Goal: Check status: Check status

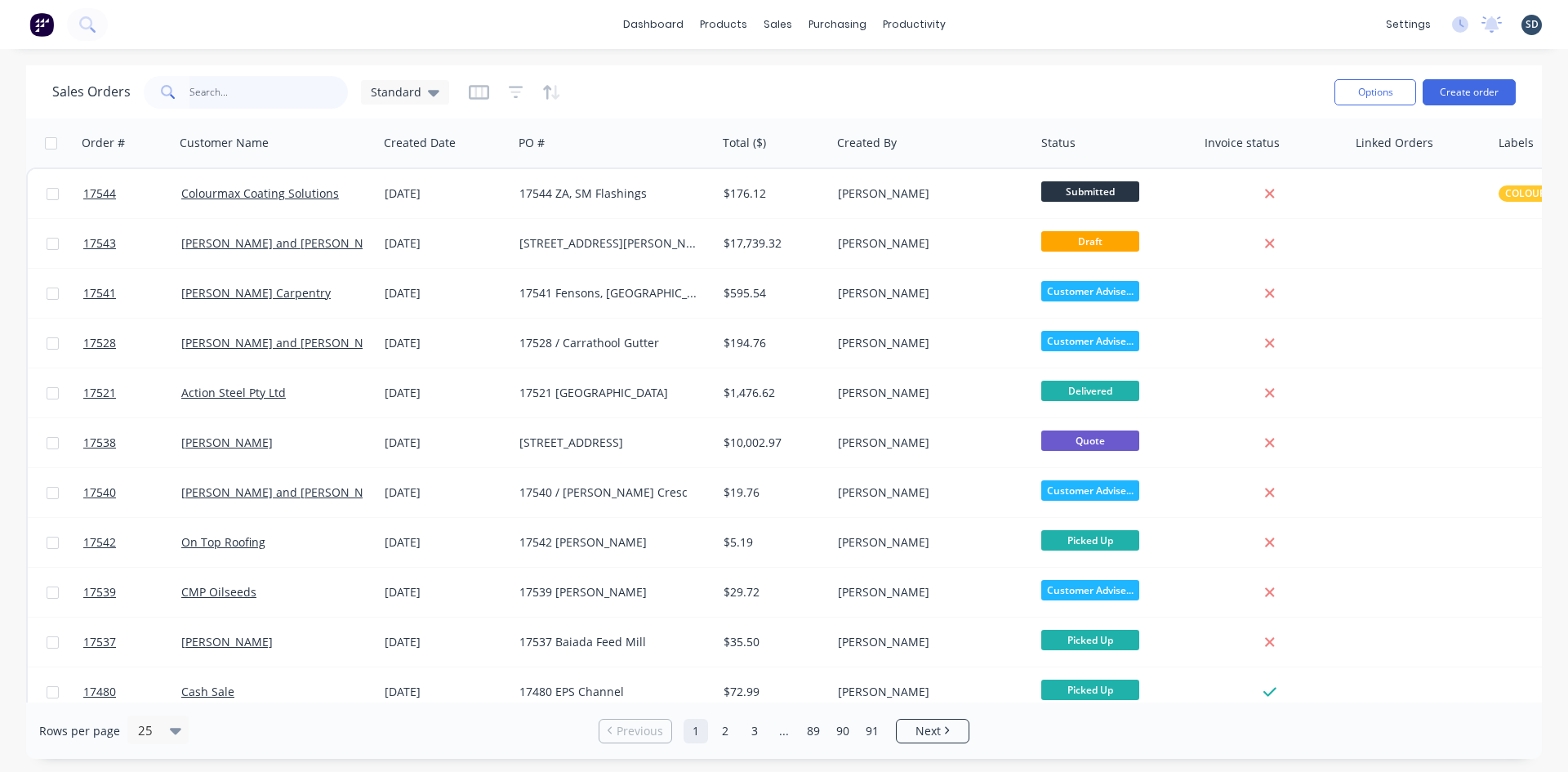
click at [237, 85] on input "text" at bounding box center [268, 93] width 159 height 33
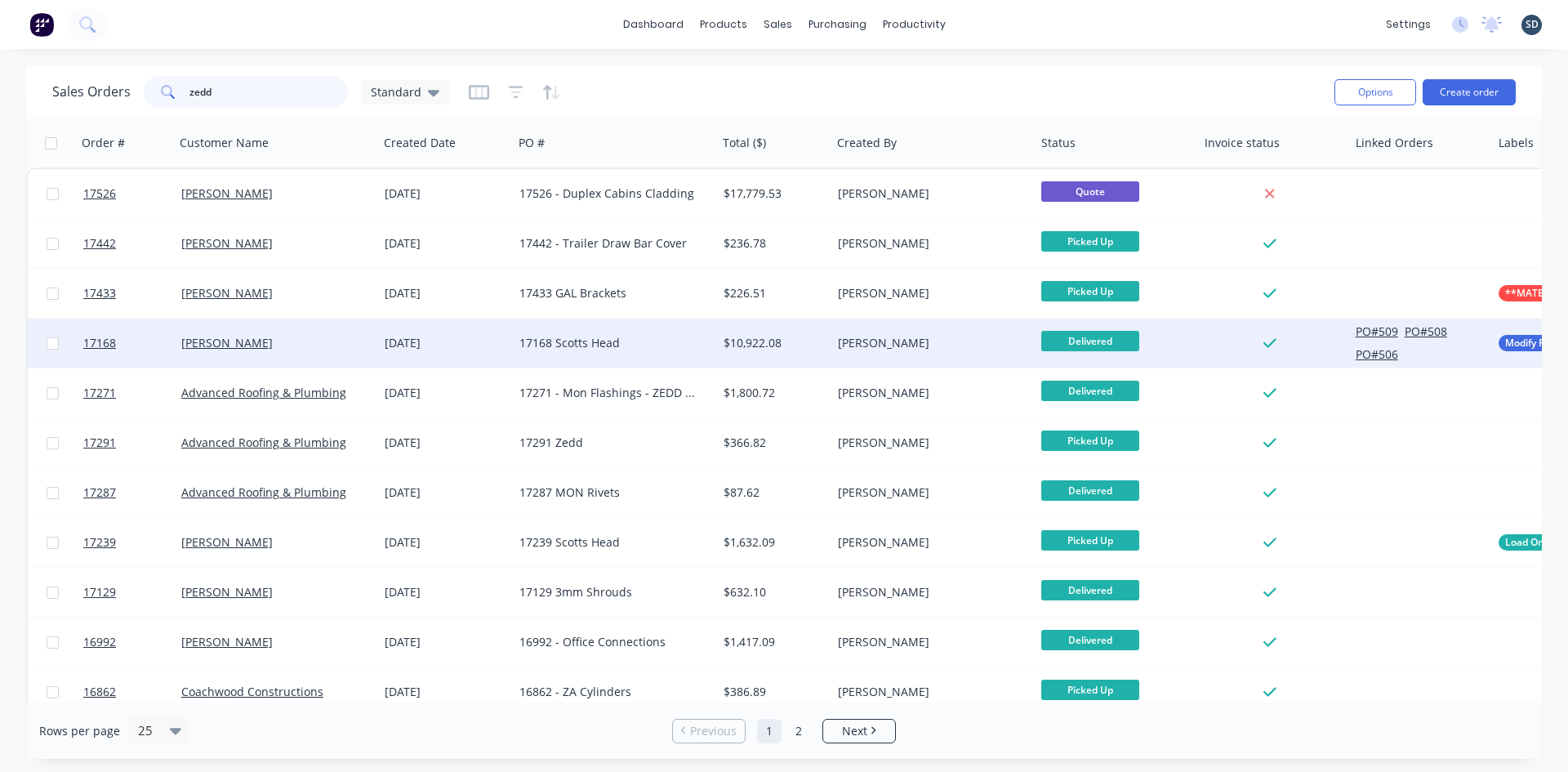
type input "zedd"
click at [456, 345] on div "[DATE]" at bounding box center [445, 343] width 122 height 17
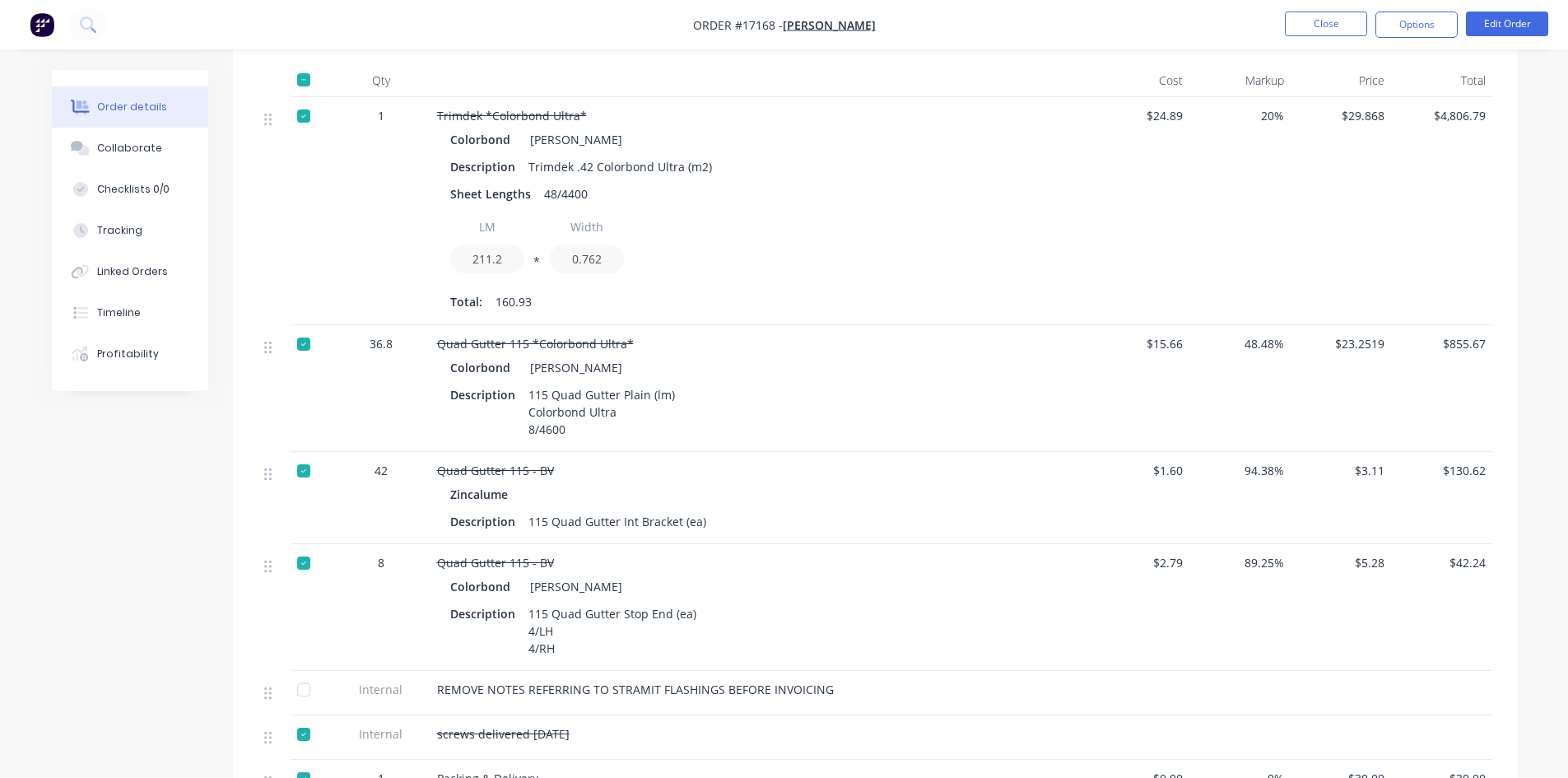
scroll to position [1189, 0]
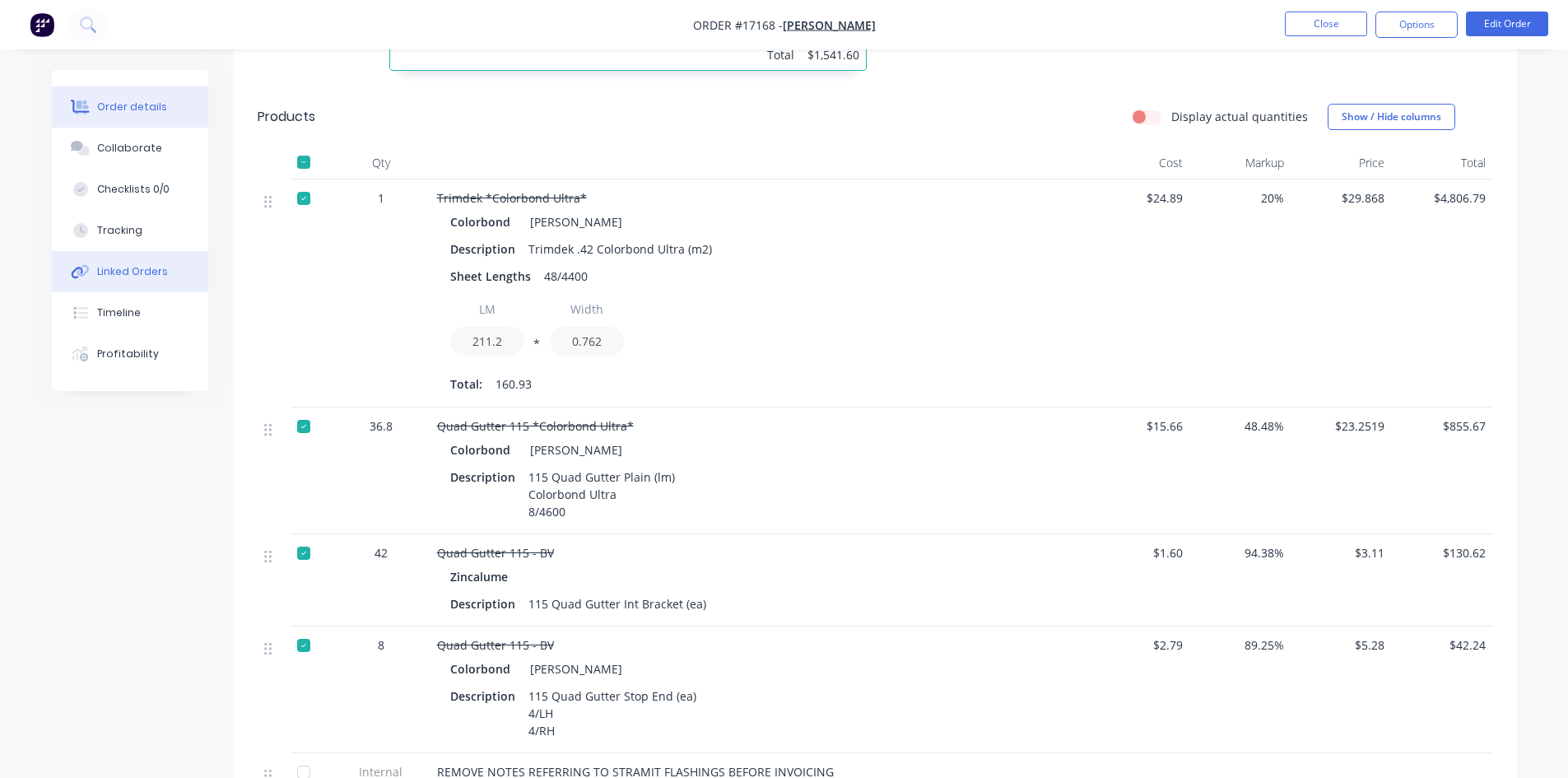
click at [165, 270] on button "Linked Orders" at bounding box center [130, 272] width 156 height 41
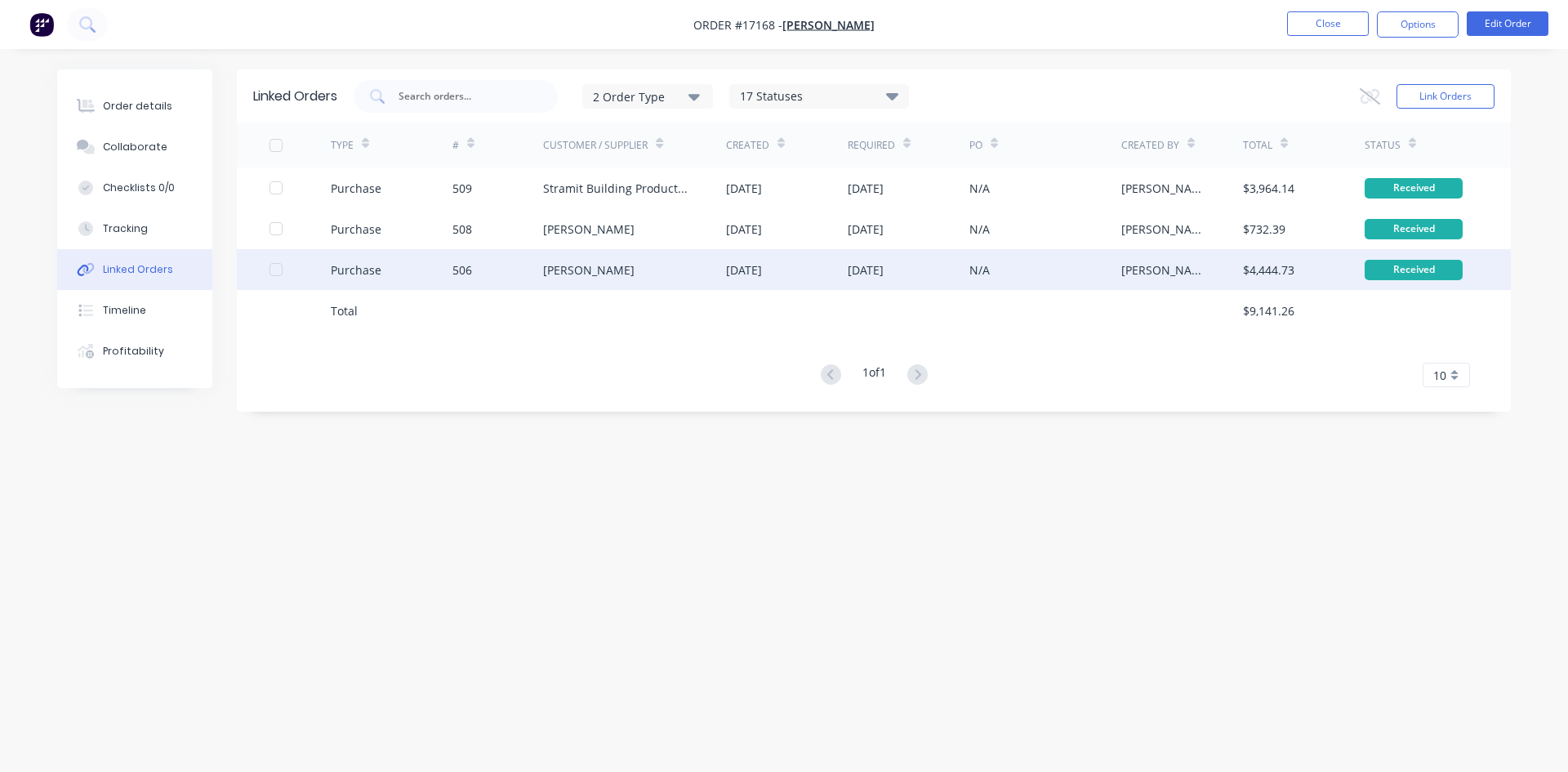
click at [640, 263] on div "[PERSON_NAME]" at bounding box center [634, 270] width 183 height 41
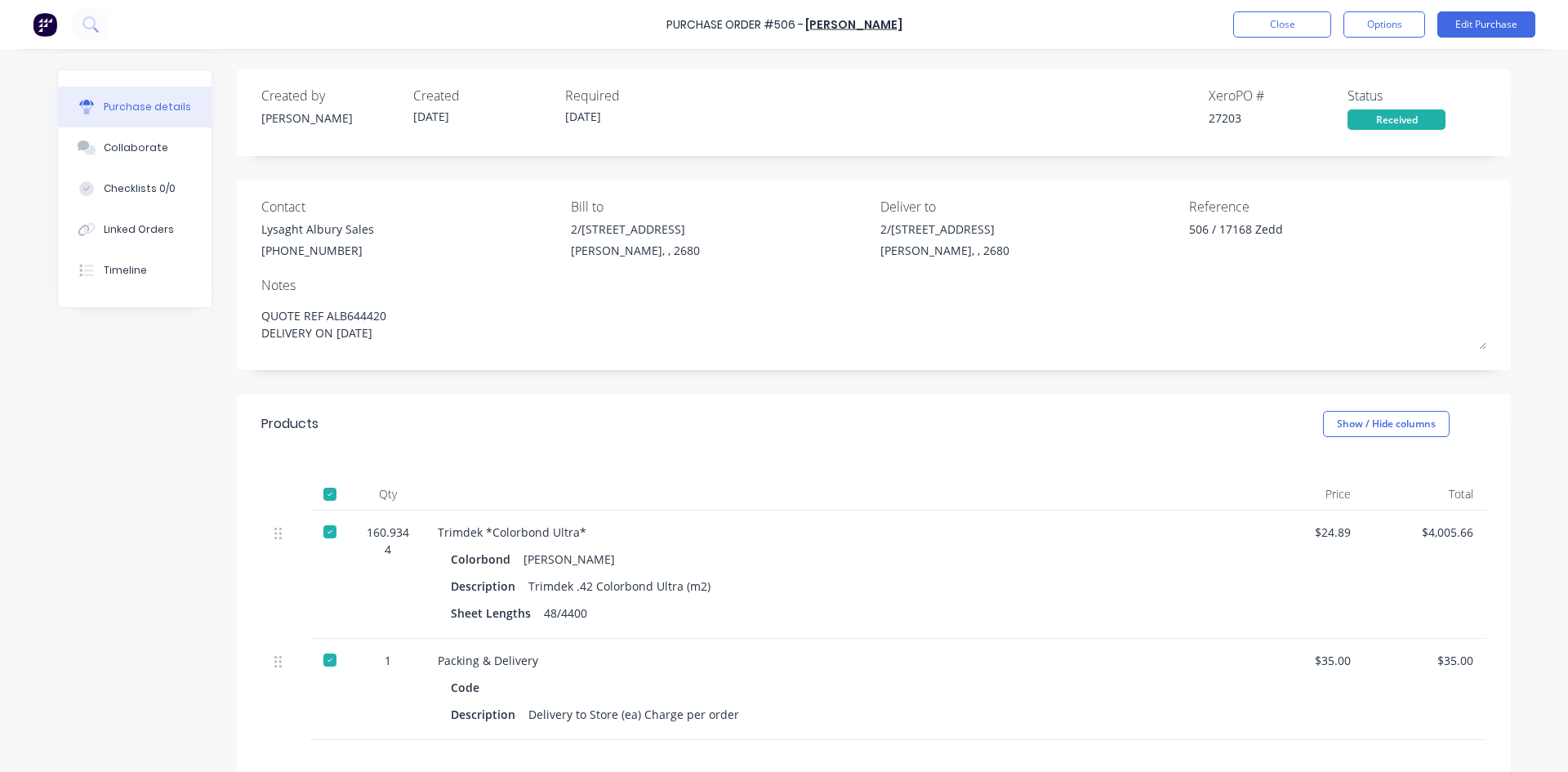
click at [542, 172] on div "Created by [PERSON_NAME] Created [DATE] Required [DATE] Xero PO # 27203 Status …" at bounding box center [873, 513] width 1274 height 887
